Goal: Task Accomplishment & Management: Manage account settings

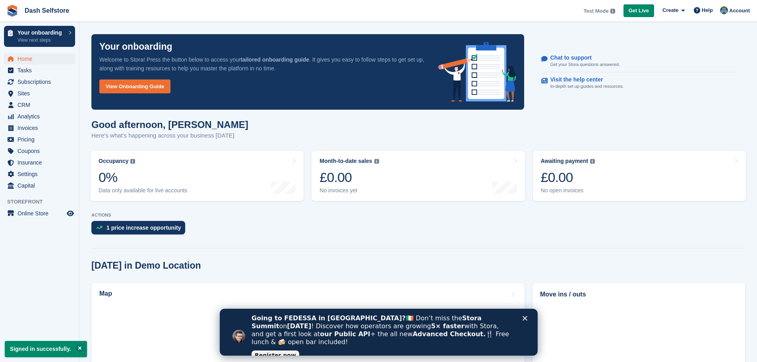
drag, startPoint x: 614, startPoint y: 508, endPoint x: 523, endPoint y: 316, distance: 212.3
click at [523, 316] on icon "Close" at bounding box center [524, 318] width 5 height 5
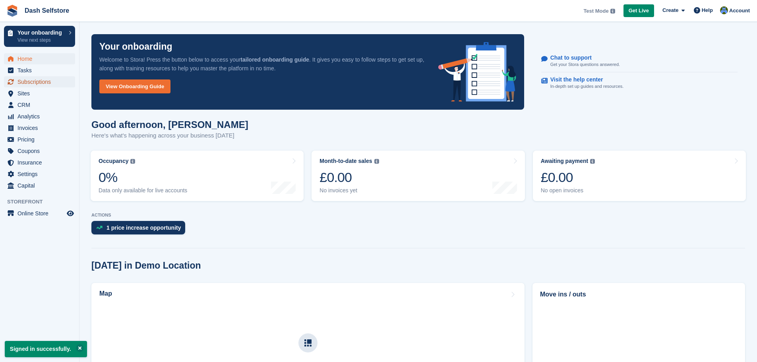
click at [50, 83] on span "Subscriptions" at bounding box center [41, 81] width 48 height 11
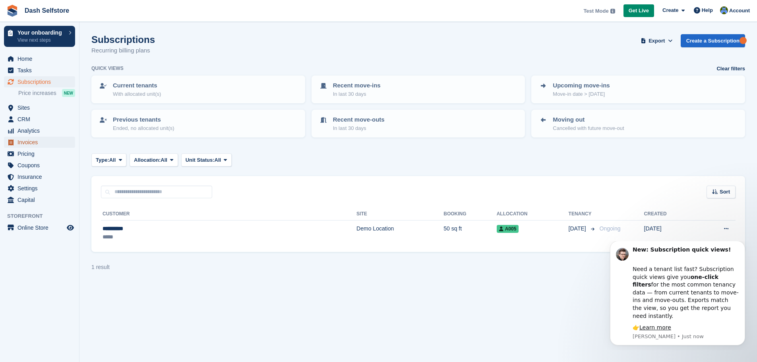
click at [30, 146] on span "Invoices" at bounding box center [41, 142] width 48 height 11
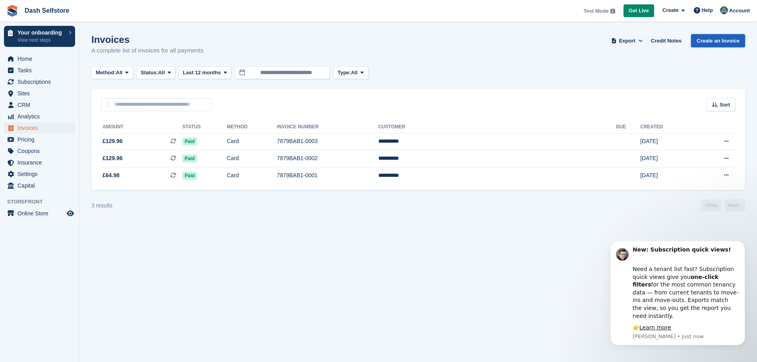
click at [723, 43] on link "Create an Invoice" at bounding box center [718, 40] width 54 height 13
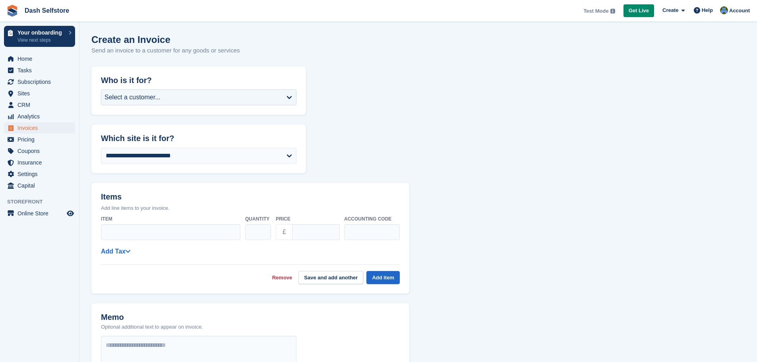
click at [250, 83] on h2 "Who is it for?" at bounding box center [199, 80] width 196 height 9
click at [250, 94] on div "Select a customer..." at bounding box center [199, 97] width 196 height 16
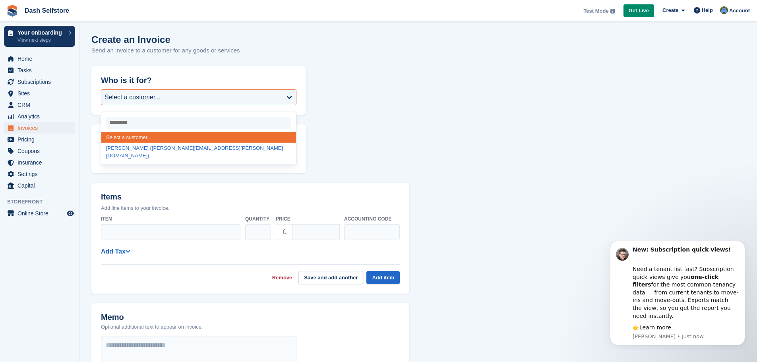
click at [170, 149] on div "Adam Haigh (adam.haigh@thedashgroup.co.uk)" at bounding box center [198, 152] width 195 height 19
select select "*****"
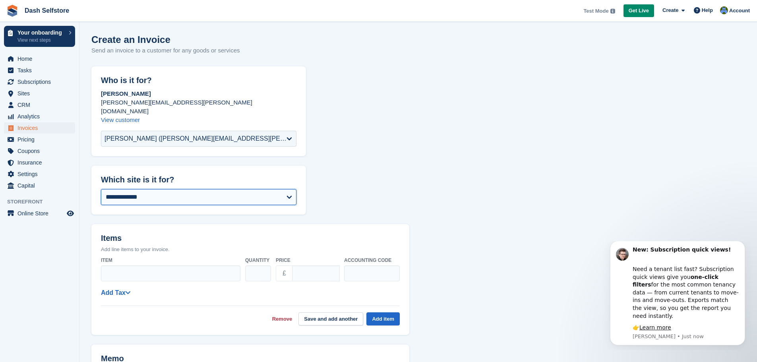
click at [163, 189] on select "**********" at bounding box center [199, 197] width 196 height 16
click at [101, 189] on select "**********" at bounding box center [199, 197] width 196 height 16
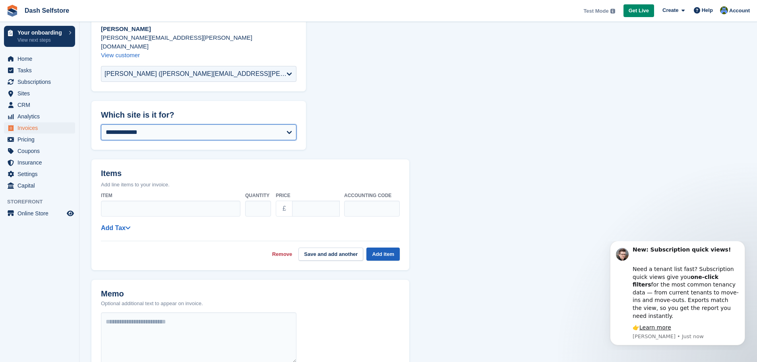
scroll to position [159, 0]
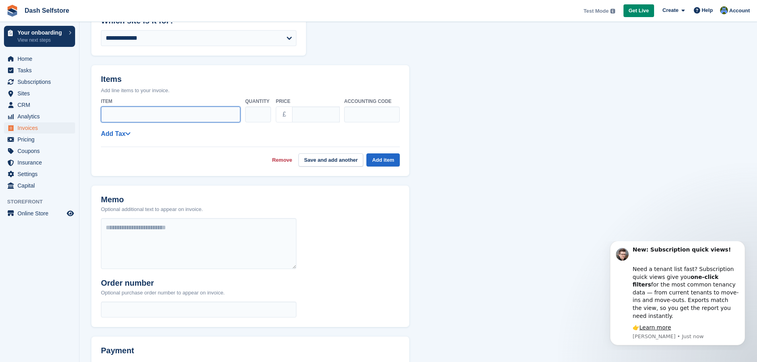
click at [181, 110] on input "Item" at bounding box center [171, 115] width 140 height 16
type input "**********"
type input "**"
click at [390, 153] on button "Add item" at bounding box center [382, 159] width 33 height 13
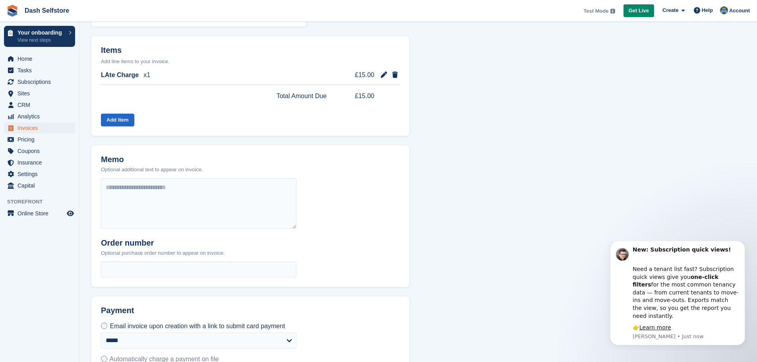
scroll to position [237, 0]
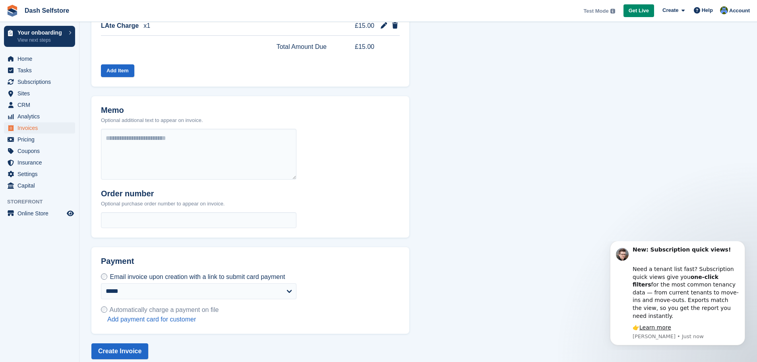
drag, startPoint x: 173, startPoint y: 299, endPoint x: 189, endPoint y: 299, distance: 15.5
click at [173, 306] on span "Automatically charge a payment on file" at bounding box center [164, 309] width 109 height 7
click at [174, 306] on label "Automatically charge a payment on file Add payment card for customer" at bounding box center [160, 315] width 118 height 18
click at [172, 306] on span "Automatically charge a payment on file" at bounding box center [164, 309] width 109 height 7
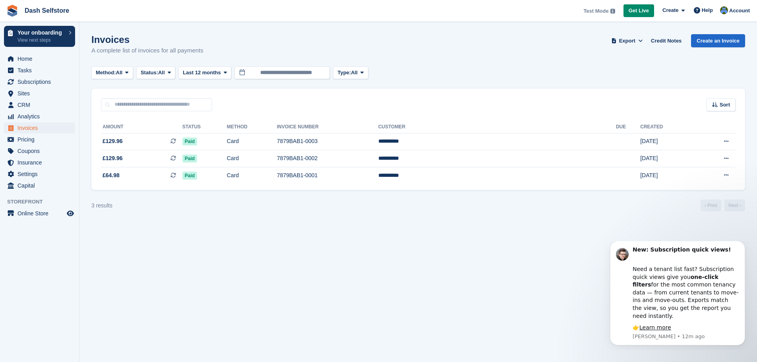
click at [490, 54] on div "Invoices A complete list of invoices for all payments Export Export Invoices Ex…" at bounding box center [418, 49] width 654 height 31
click at [34, 82] on span "Subscriptions" at bounding box center [41, 81] width 48 height 11
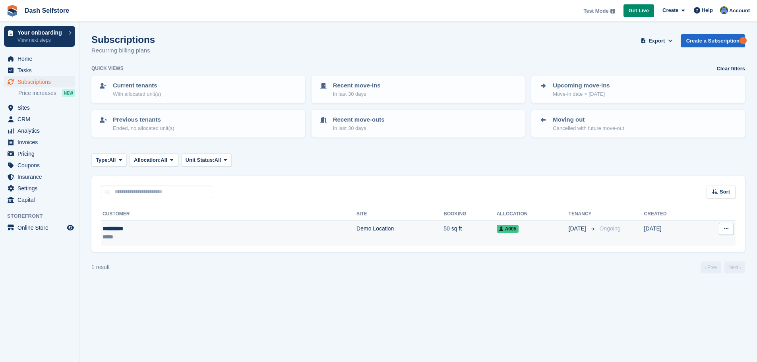
click at [726, 229] on icon at bounding box center [726, 228] width 4 height 5
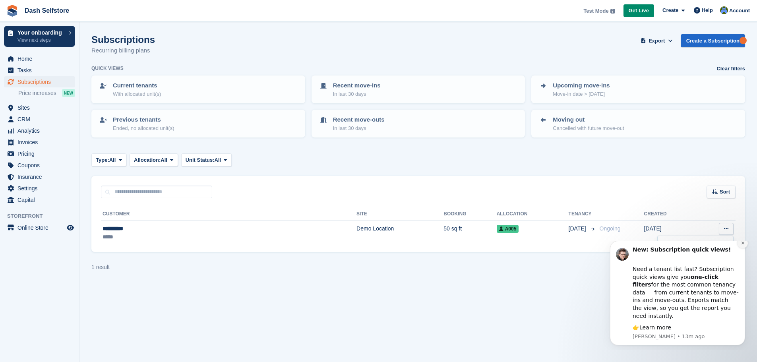
click at [743, 244] on icon "Dismiss notification" at bounding box center [742, 243] width 3 height 3
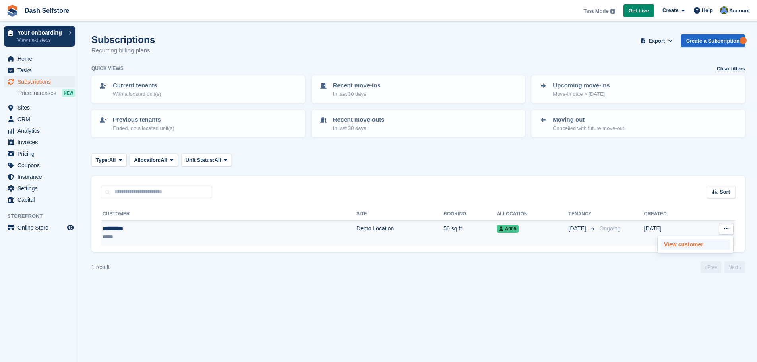
click at [698, 247] on p "View customer" at bounding box center [695, 244] width 69 height 10
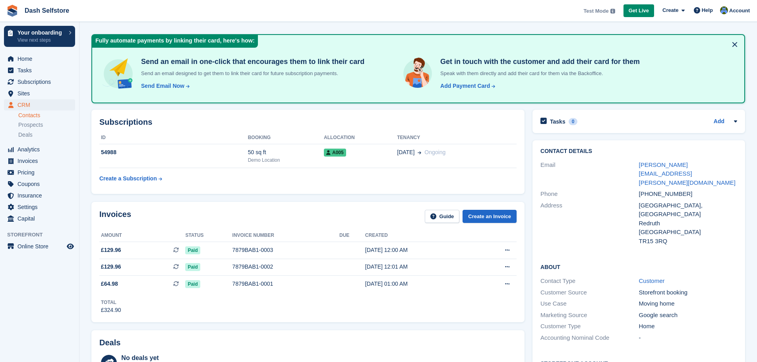
scroll to position [40, 0]
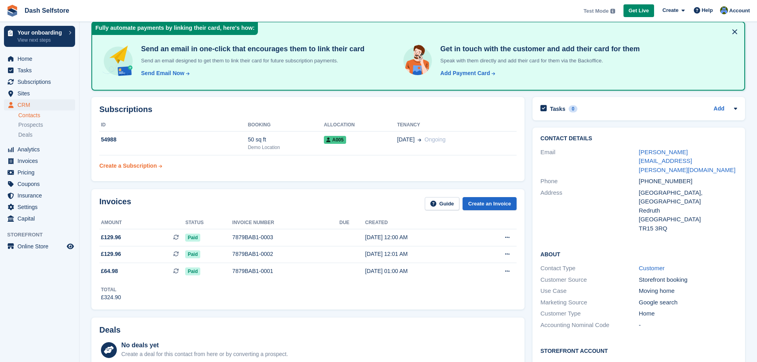
click at [147, 163] on div "Create a Subscription" at bounding box center [128, 166] width 58 height 8
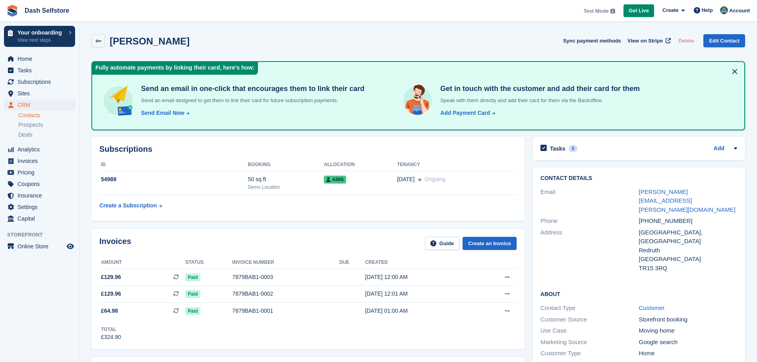
scroll to position [40, 0]
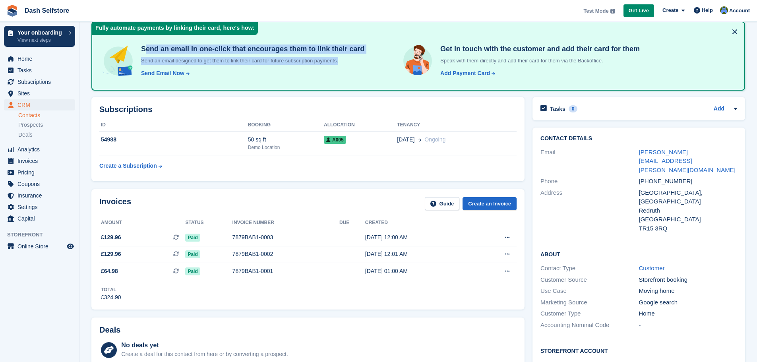
drag, startPoint x: 144, startPoint y: 51, endPoint x: 366, endPoint y: 56, distance: 222.2
click at [366, 56] on div "Send an email in one-click that encourages them to link their card Send an emai…" at bounding box center [419, 56] width 640 height 55
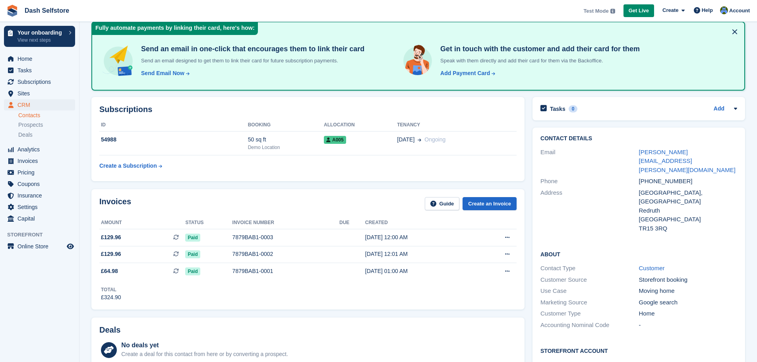
click at [343, 70] on div "Send Email Now Send add payment card request email Send an email designed to en…" at bounding box center [251, 70] width 227 height 13
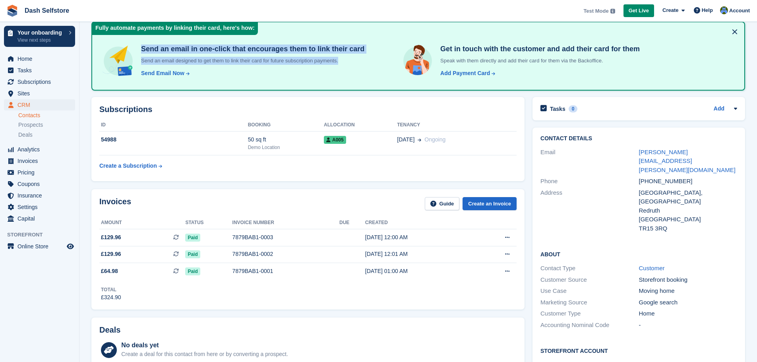
drag, startPoint x: 341, startPoint y: 62, endPoint x: 126, endPoint y: 51, distance: 214.9
click at [126, 51] on div "Send an email in one-click that encourages them to link their card Send an emai…" at bounding box center [236, 62] width 274 height 42
click at [158, 46] on h4 "Send an email in one-click that encourages them to link their card" at bounding box center [251, 49] width 227 height 9
drag, startPoint x: 339, startPoint y: 62, endPoint x: 374, endPoint y: 63, distance: 35.0
click at [374, 63] on div "Send an email in one-click that encourages them to link their card Send an emai…" at bounding box center [419, 56] width 640 height 55
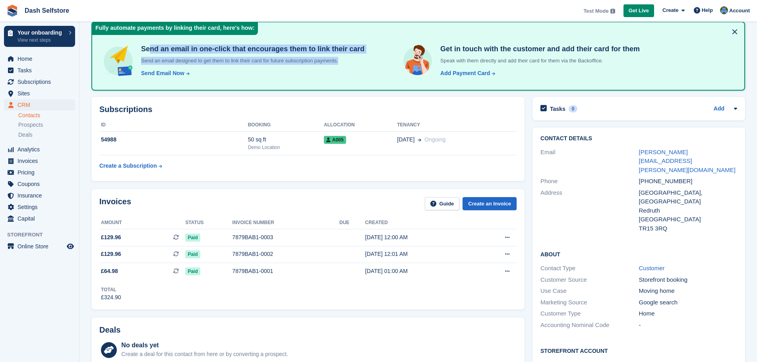
click at [363, 61] on div "Send an email in one-click that encourages them to link their card Send an emai…" at bounding box center [419, 56] width 640 height 55
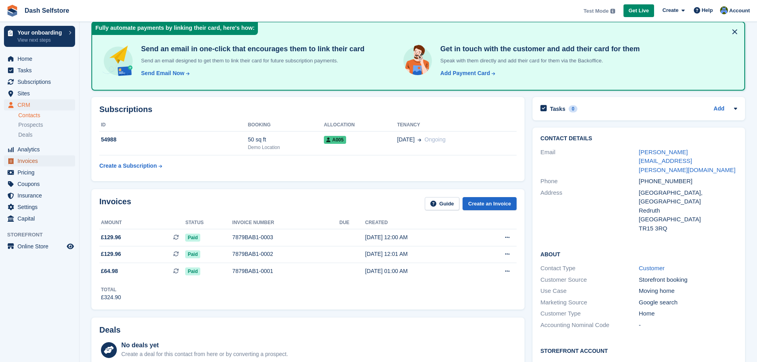
click at [37, 165] on span "Invoices" at bounding box center [41, 160] width 48 height 11
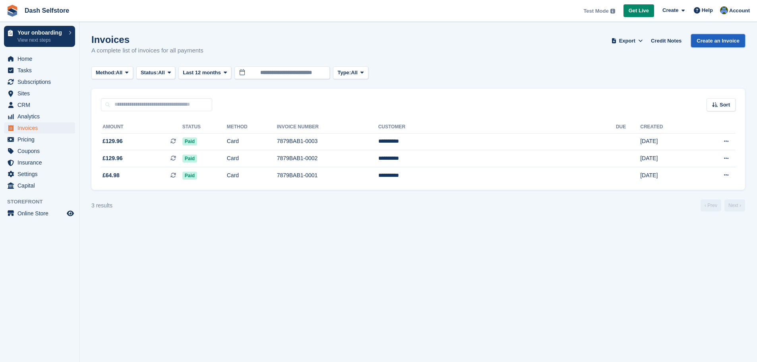
click at [724, 43] on link "Create an Invoice" at bounding box center [718, 40] width 54 height 13
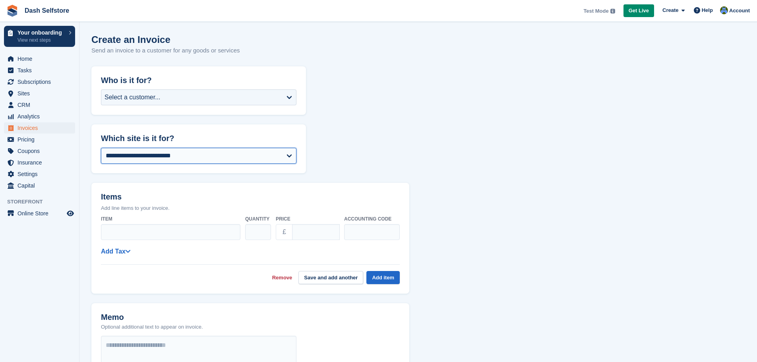
click at [202, 156] on select "**********" at bounding box center [199, 156] width 196 height 16
click at [399, 134] on form "**********" at bounding box center [418, 302] width 654 height 473
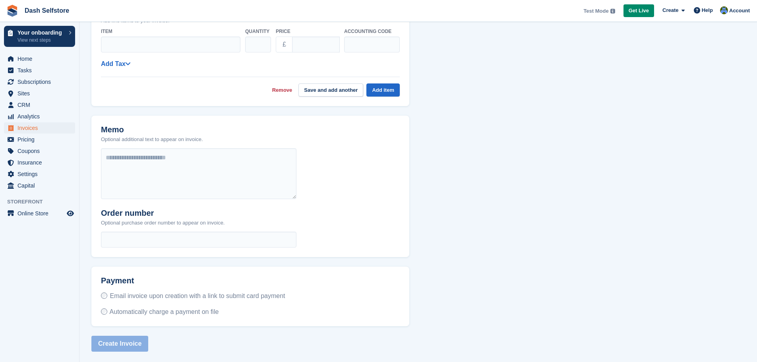
scroll to position [189, 0]
click at [151, 310] on span "Automatically charge a payment on file" at bounding box center [164, 310] width 109 height 7
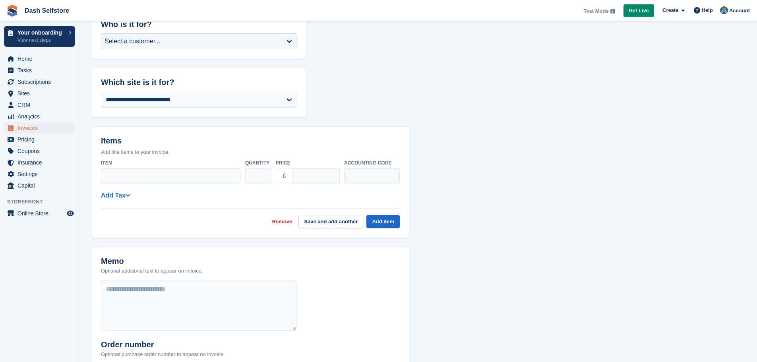
scroll to position [0, 0]
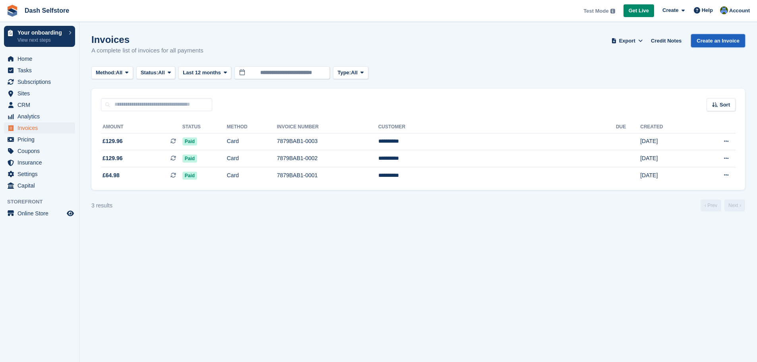
click at [725, 45] on link "Create an Invoice" at bounding box center [718, 40] width 54 height 13
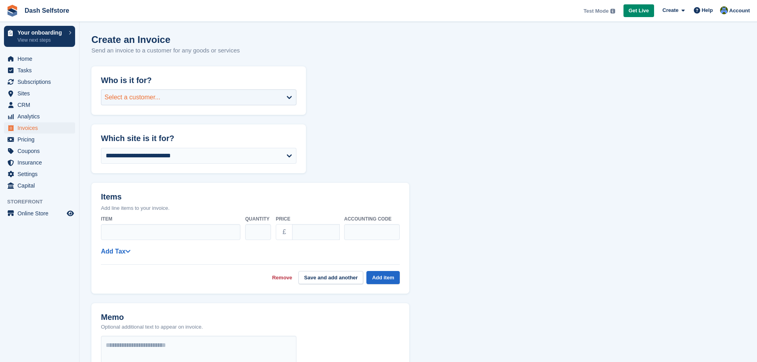
click at [288, 97] on div "Select a customer..." at bounding box center [199, 97] width 196 height 16
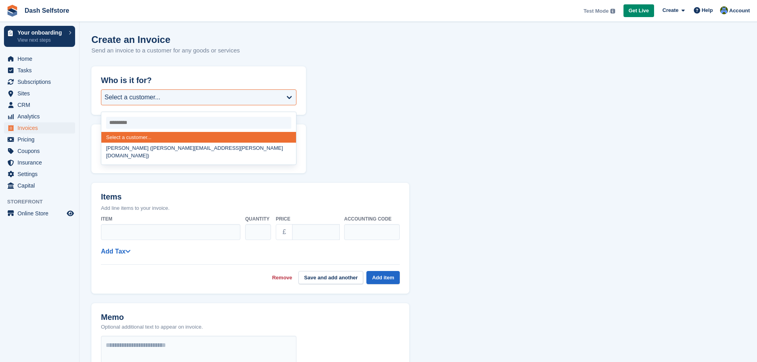
click at [368, 104] on form "**********" at bounding box center [418, 302] width 654 height 473
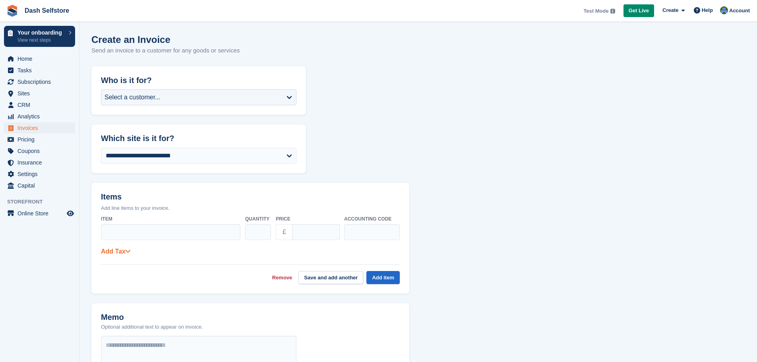
click at [128, 251] on icon at bounding box center [128, 251] width 6 height 6
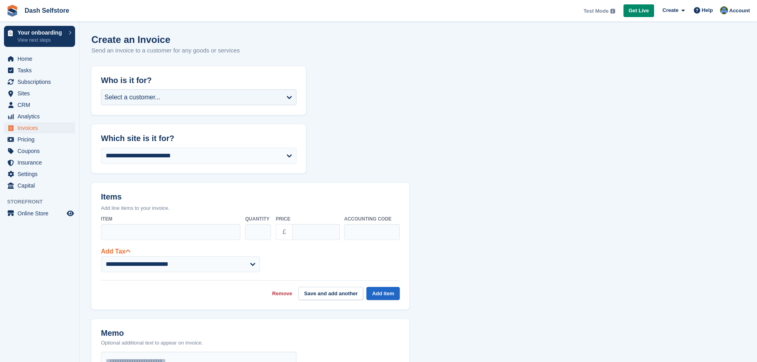
click at [128, 250] on icon at bounding box center [128, 251] width 6 height 6
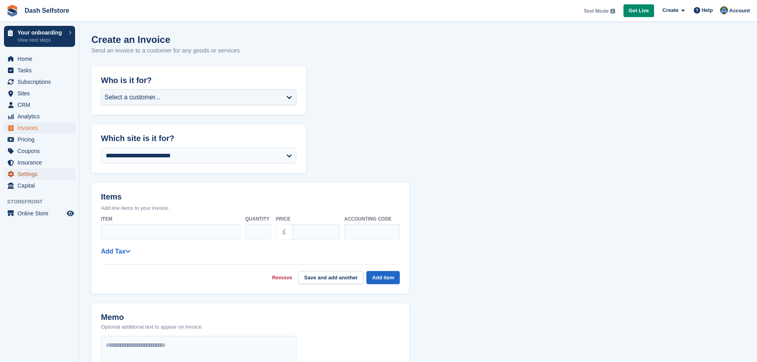
click at [31, 172] on span "Settings" at bounding box center [41, 174] width 48 height 11
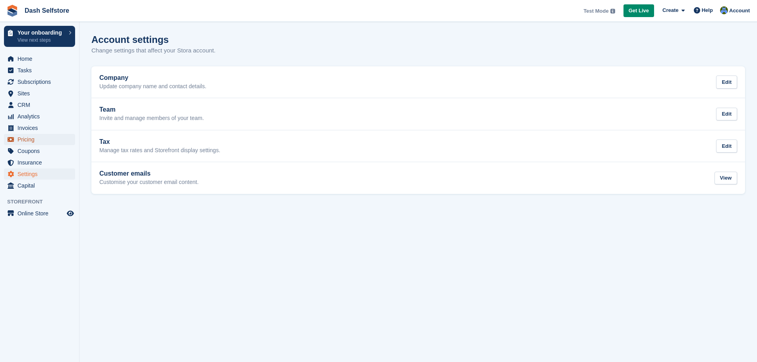
click at [37, 142] on span "Pricing" at bounding box center [41, 139] width 48 height 11
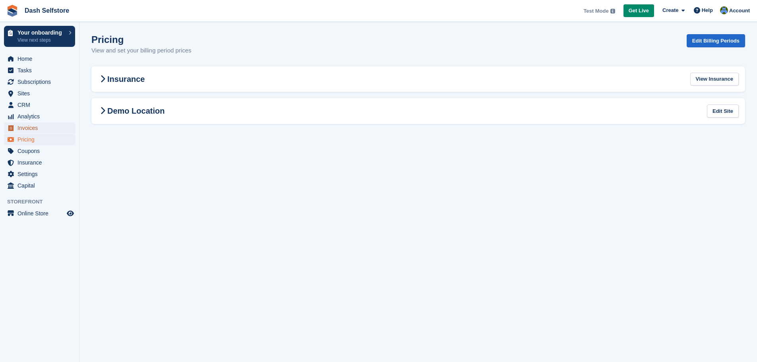
click at [39, 124] on span "Invoices" at bounding box center [41, 127] width 48 height 11
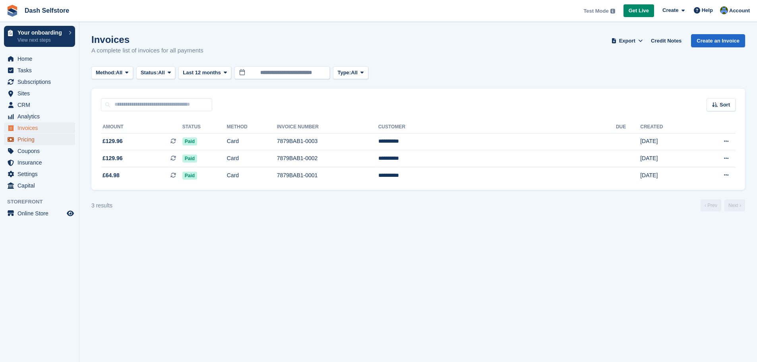
click at [35, 142] on span "Pricing" at bounding box center [41, 139] width 48 height 11
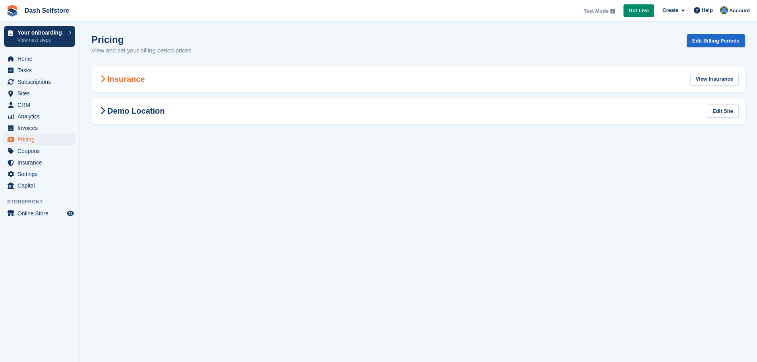
click at [116, 81] on h2 "Insurance" at bounding box center [121, 79] width 47 height 10
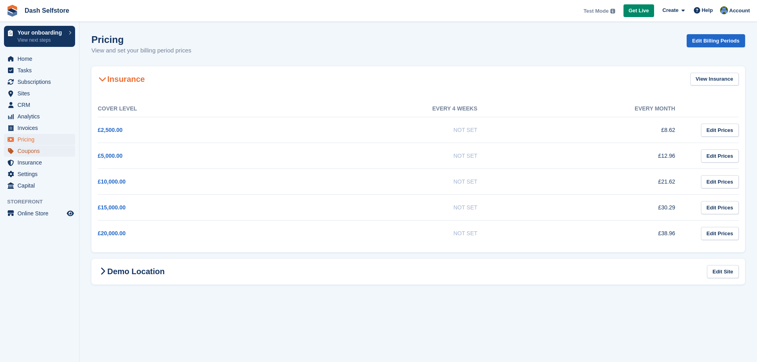
click at [26, 152] on span "Coupons" at bounding box center [41, 150] width 48 height 11
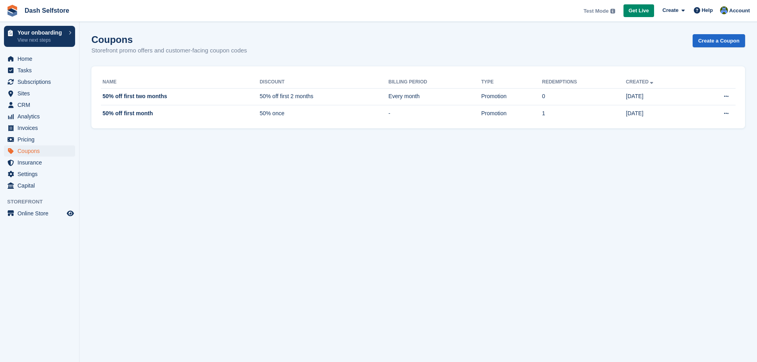
click at [28, 173] on span "Settings" at bounding box center [41, 174] width 48 height 11
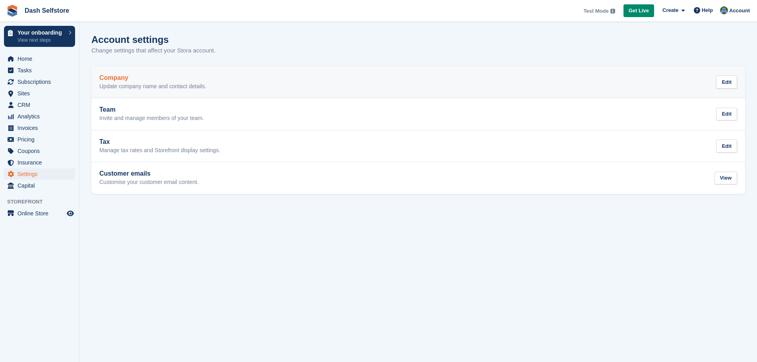
click at [126, 79] on h2 "Company" at bounding box center [152, 77] width 107 height 7
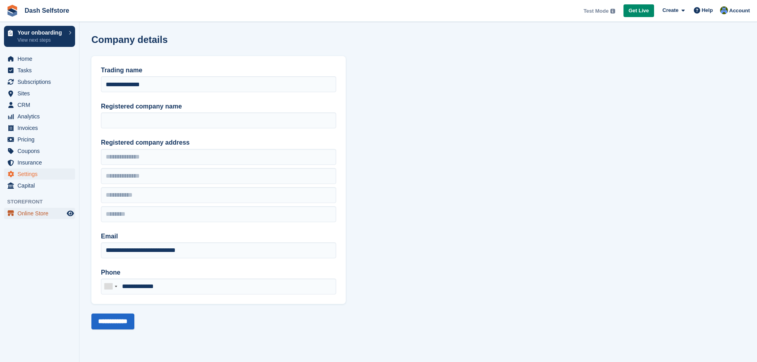
click at [30, 216] on span "Online Store" at bounding box center [41, 213] width 48 height 11
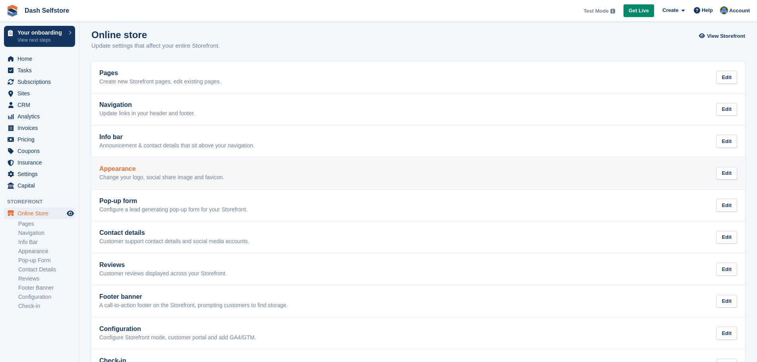
scroll to position [36, 0]
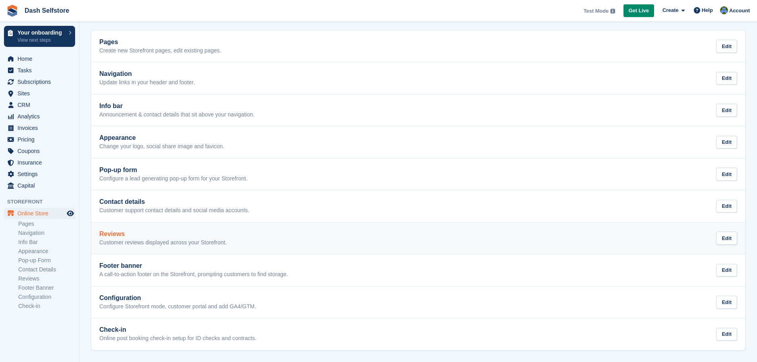
click at [179, 236] on h2 "Reviews" at bounding box center [163, 234] width 128 height 7
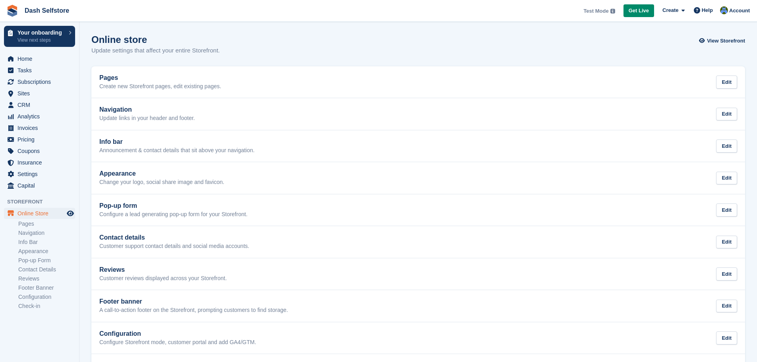
scroll to position [36, 0]
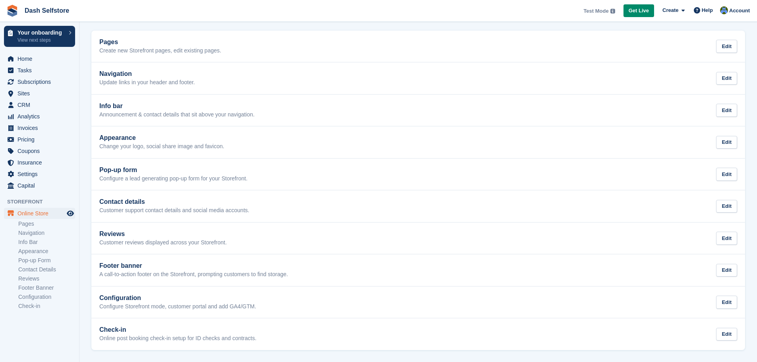
click at [171, 12] on span "Dash Selfstore Test Mode Your account is currently in Test Mode. This allows yo…" at bounding box center [378, 10] width 757 height 21
click at [27, 83] on span "Subscriptions" at bounding box center [41, 81] width 48 height 11
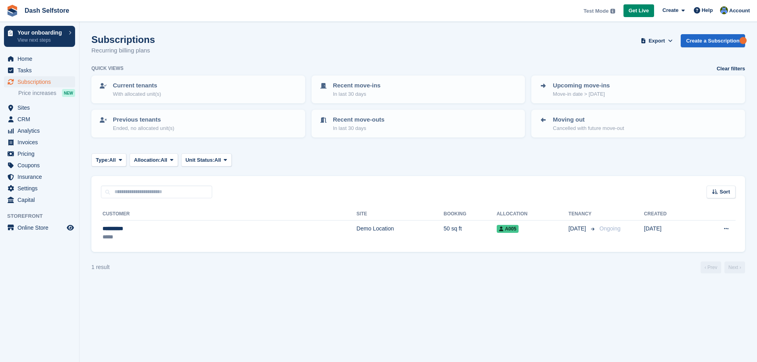
click at [221, 12] on span "Dash Selfstore Test Mode Your account is currently in Test Mode. This allows yo…" at bounding box center [378, 10] width 757 height 21
click at [720, 41] on link "Create a Subscription" at bounding box center [713, 40] width 64 height 13
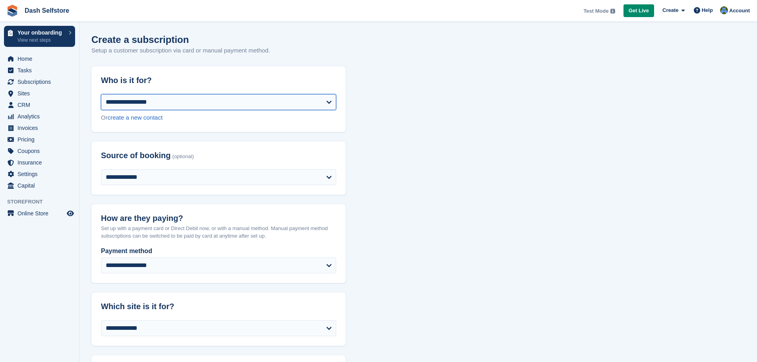
click at [307, 97] on select "**********" at bounding box center [218, 102] width 235 height 16
select select "*****"
click at [101, 94] on select "**********" at bounding box center [218, 102] width 235 height 16
click at [221, 126] on div "**********" at bounding box center [218, 113] width 254 height 38
click at [153, 120] on link "create a new contact" at bounding box center [135, 117] width 55 height 7
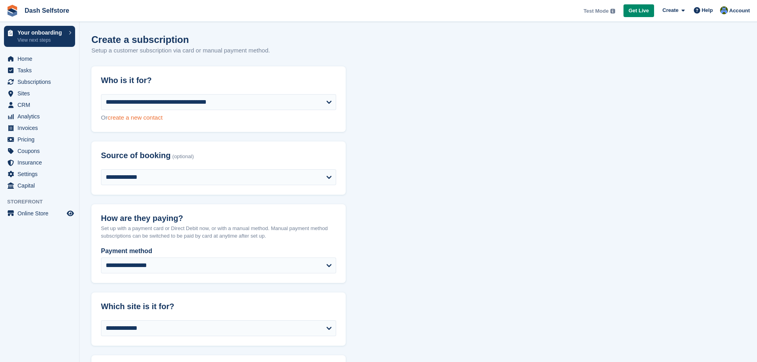
select select "**********"
select select "****"
select select "*"
select select "*****"
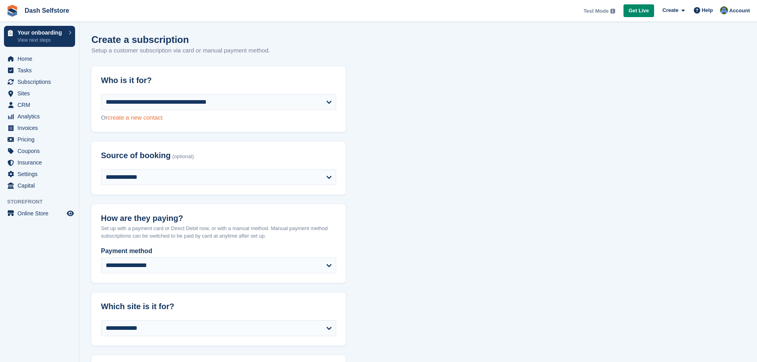
select select
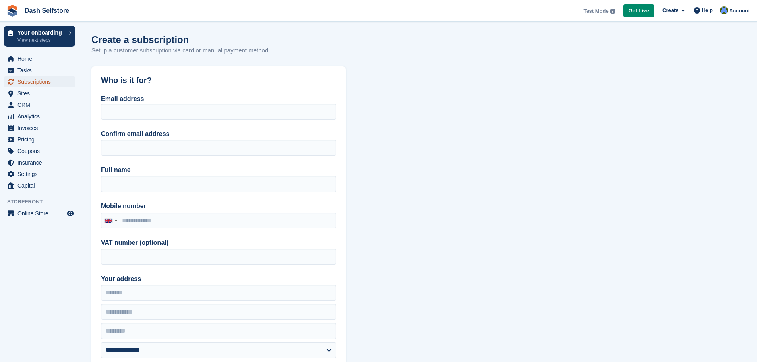
click at [36, 83] on span "Subscriptions" at bounding box center [41, 81] width 48 height 11
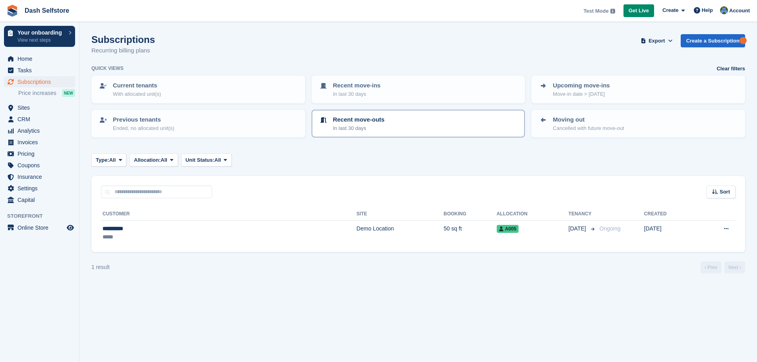
click at [364, 120] on p "Recent move-outs" at bounding box center [359, 119] width 52 height 9
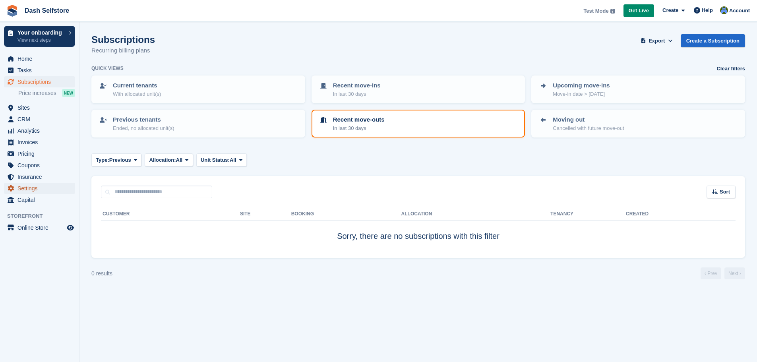
click at [46, 191] on span "Settings" at bounding box center [41, 188] width 48 height 11
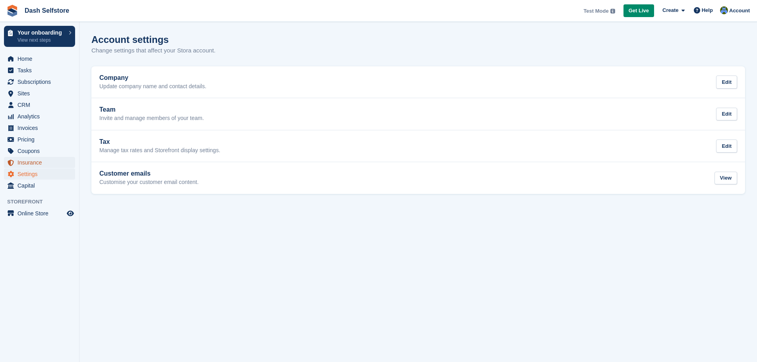
click at [31, 165] on span "Insurance" at bounding box center [41, 162] width 48 height 11
